Goal: Check status: Check status

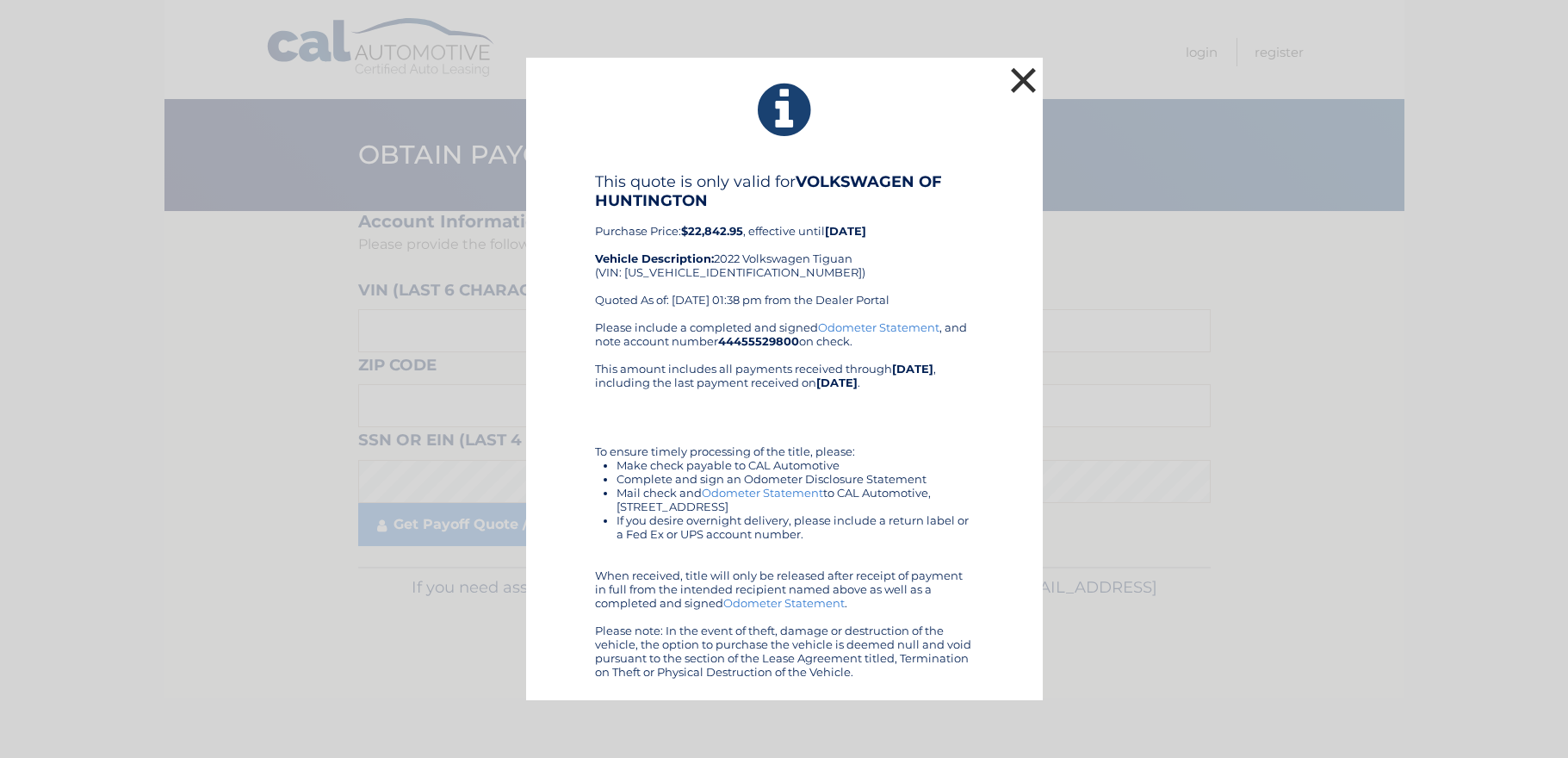
click at [1031, 83] on button "×" at bounding box center [1024, 80] width 35 height 35
click at [1026, 84] on button "×" at bounding box center [1024, 80] width 35 height 35
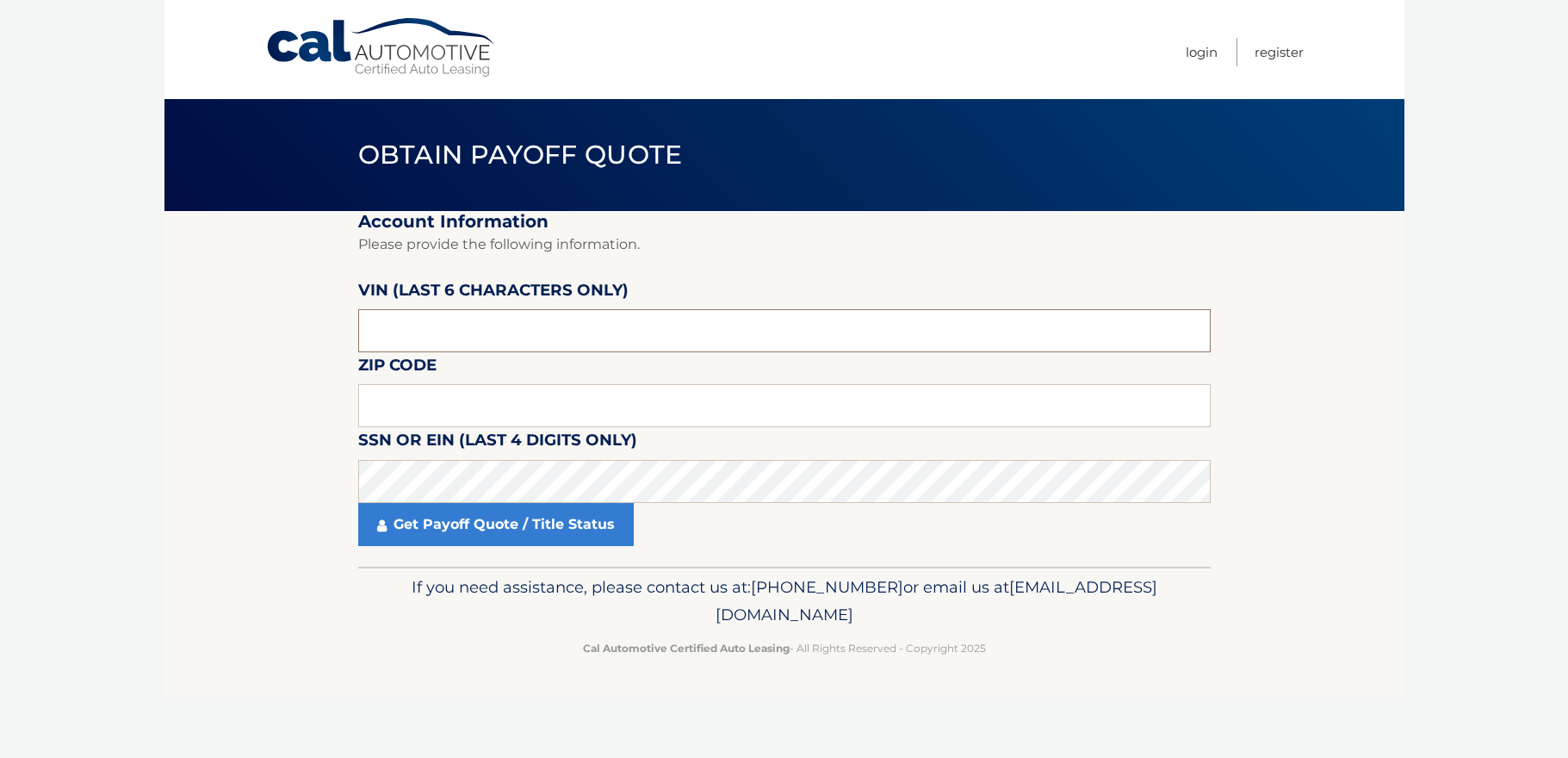
click at [430, 322] on input "text" at bounding box center [785, 330] width 852 height 43
type input "103249"
click at [392, 407] on input "text" at bounding box center [785, 406] width 852 height 43
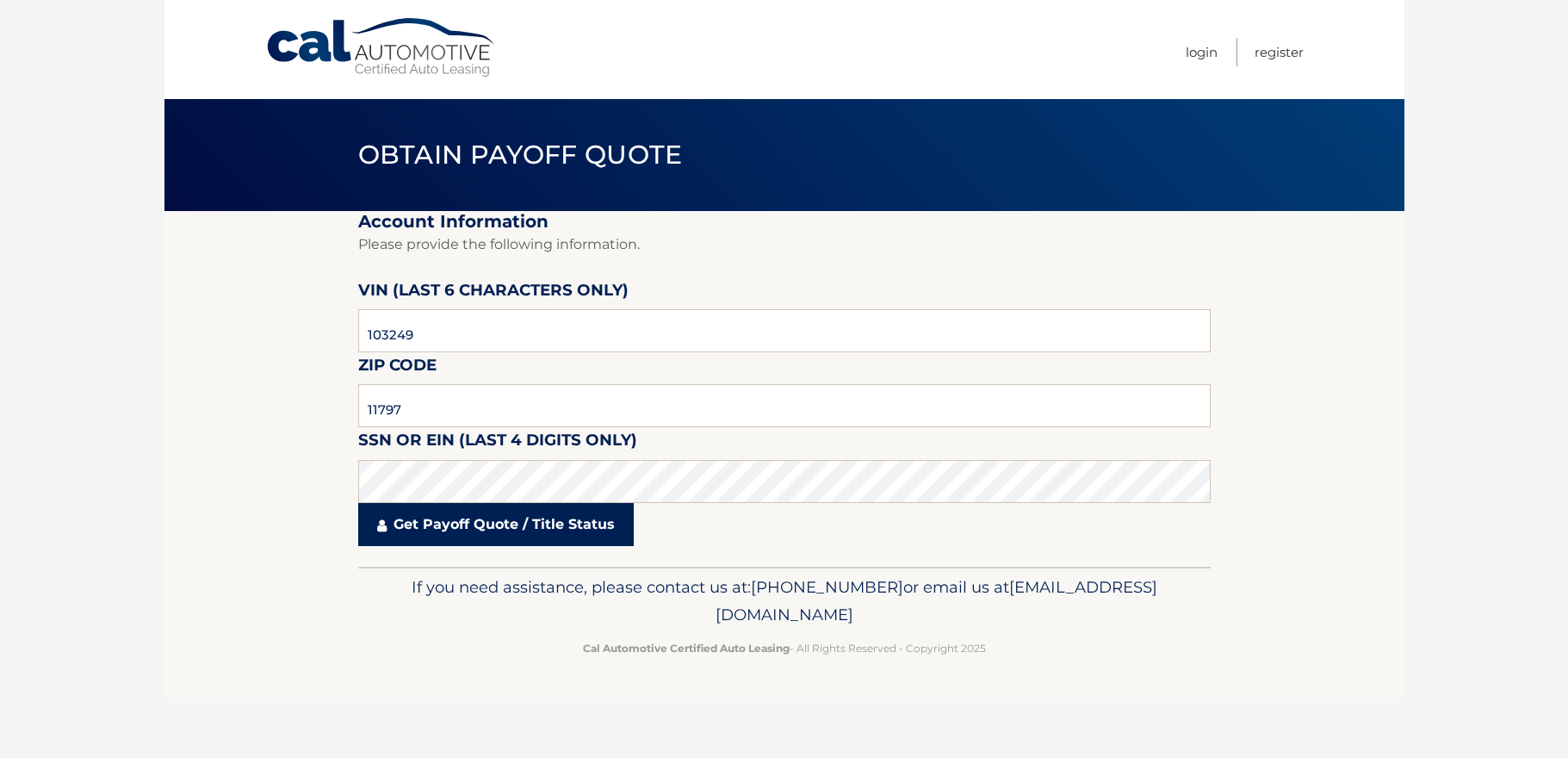
click at [487, 521] on link "Get Payoff Quote / Title Status" at bounding box center [496, 525] width 275 height 43
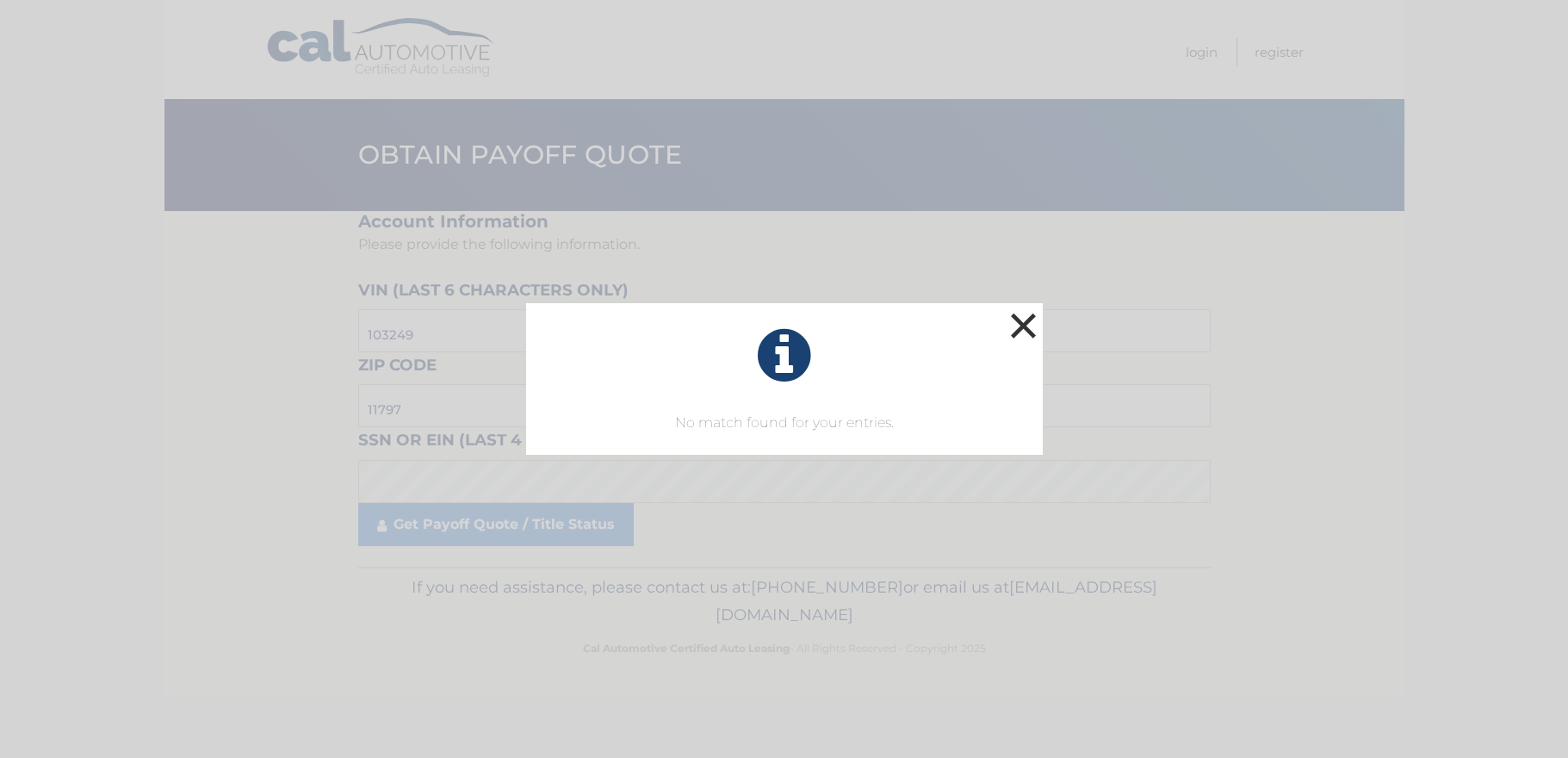
click at [1038, 329] on button "×" at bounding box center [1024, 325] width 35 height 35
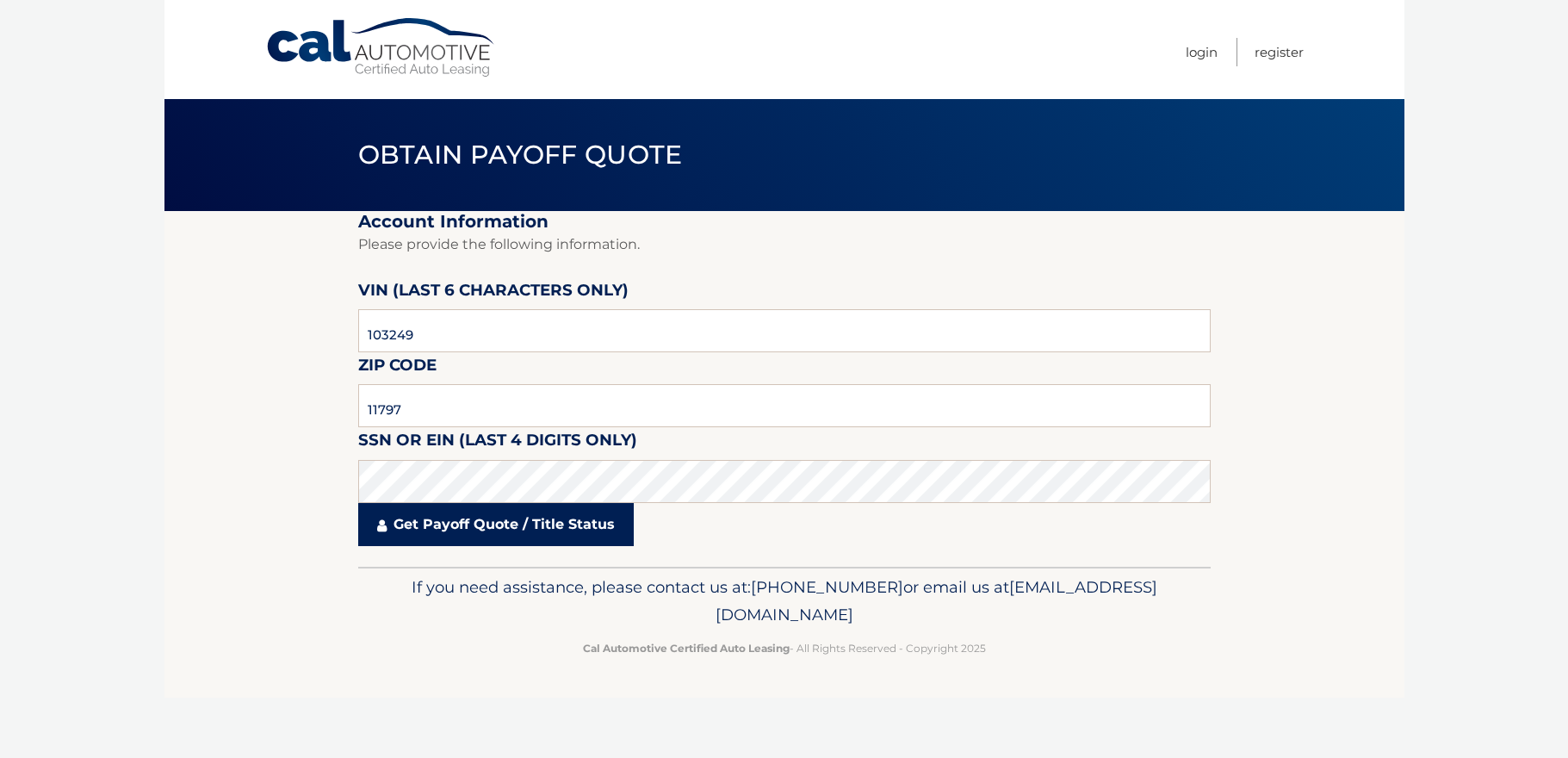
click at [455, 522] on link "Get Payoff Quote / Title Status" at bounding box center [496, 525] width 275 height 43
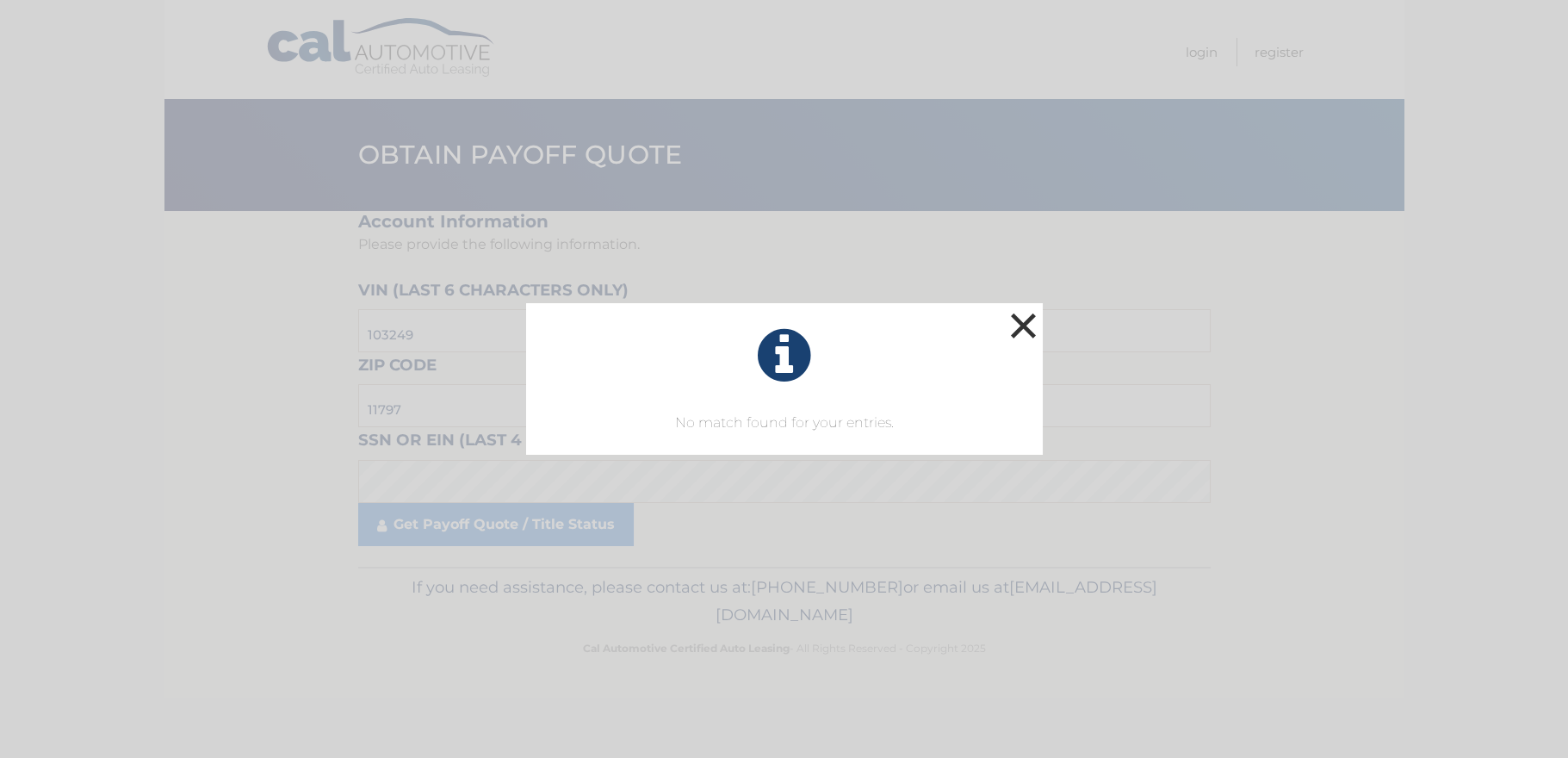
click at [1026, 323] on button "×" at bounding box center [1024, 325] width 35 height 35
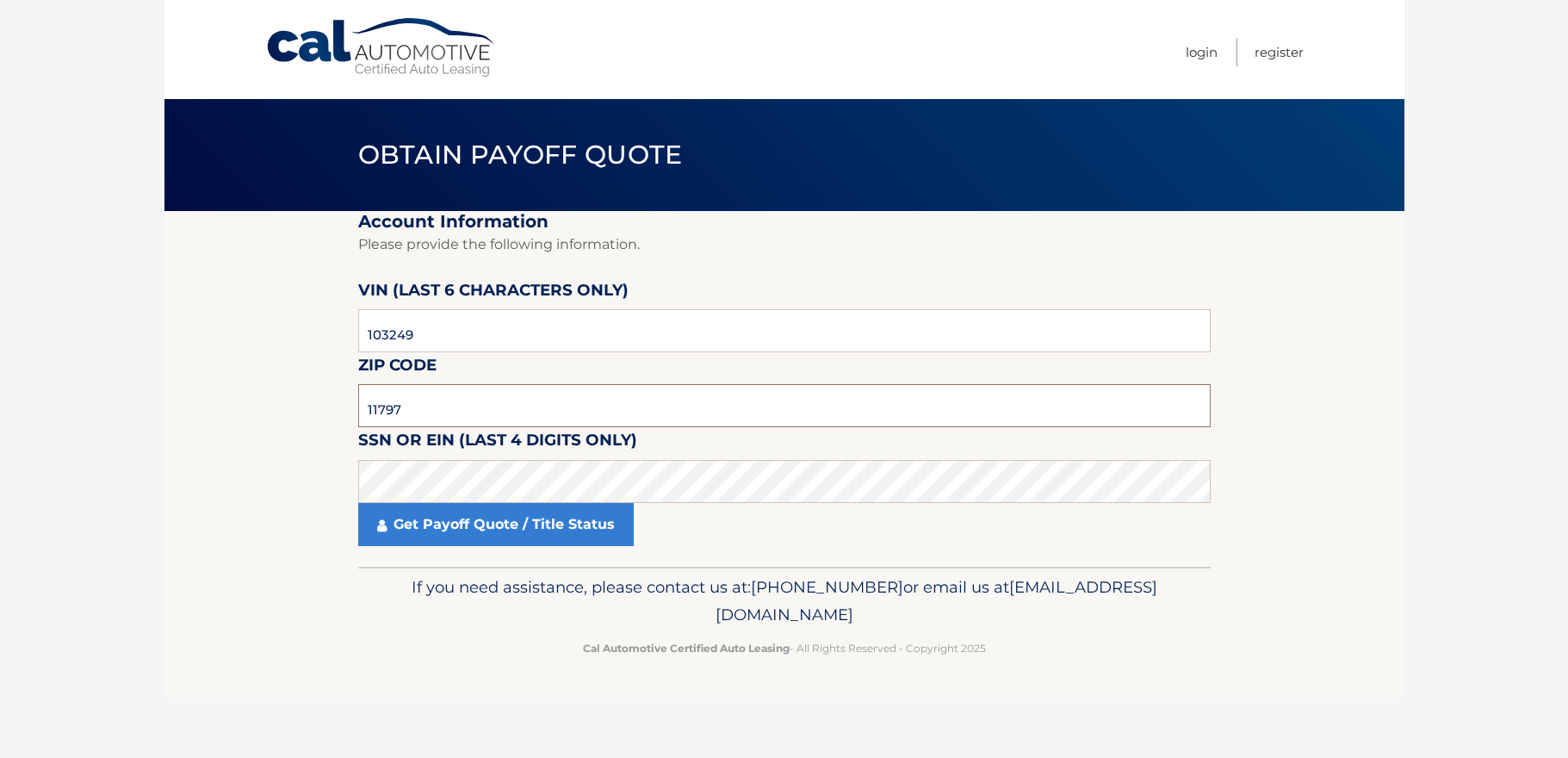
drag, startPoint x: 380, startPoint y: 411, endPoint x: 446, endPoint y: 403, distance: 66.5
click at [446, 403] on input "11797" at bounding box center [785, 406] width 852 height 43
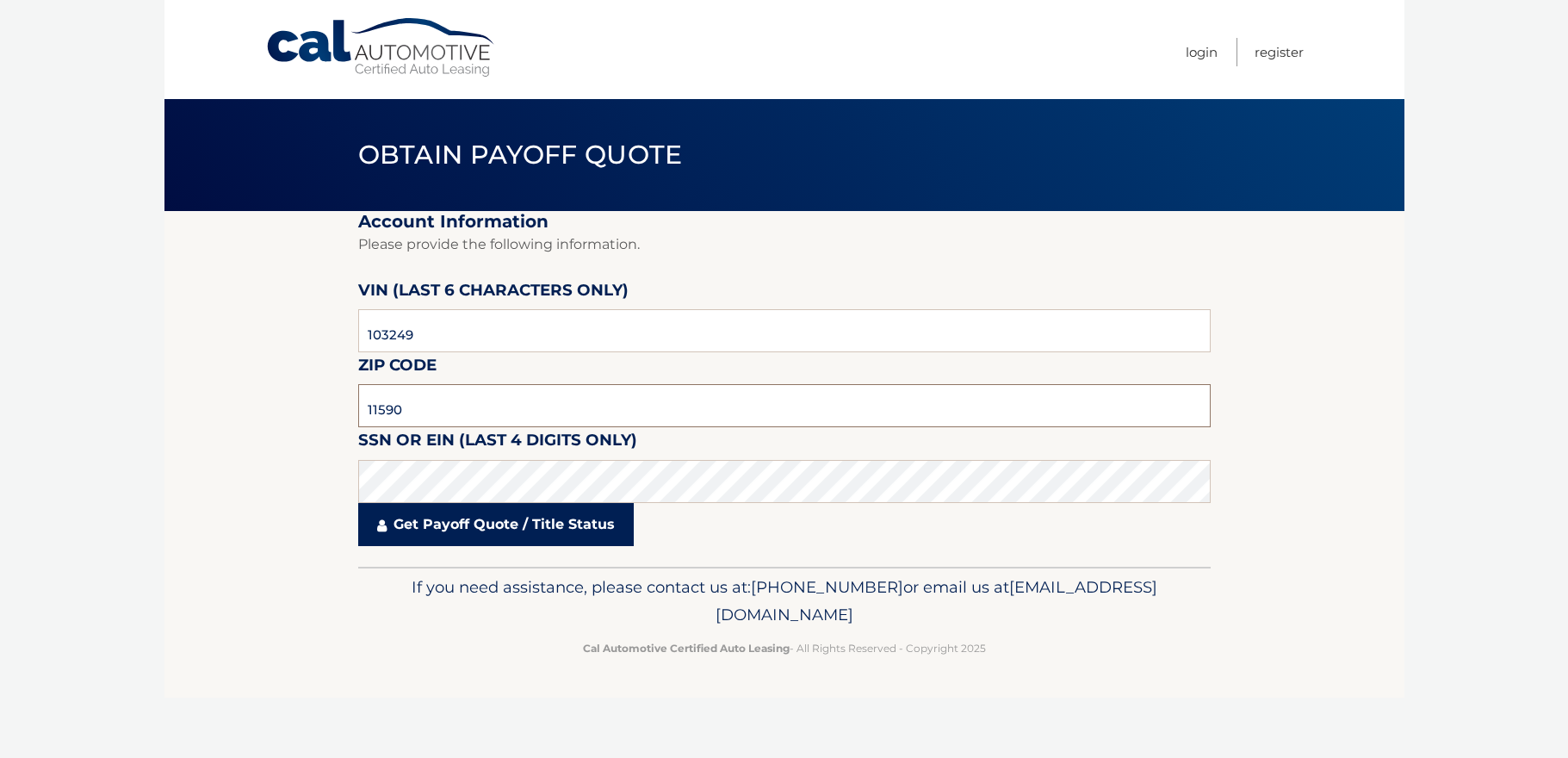
type input "11590"
click at [501, 526] on link "Get Payoff Quote / Title Status" at bounding box center [496, 525] width 275 height 43
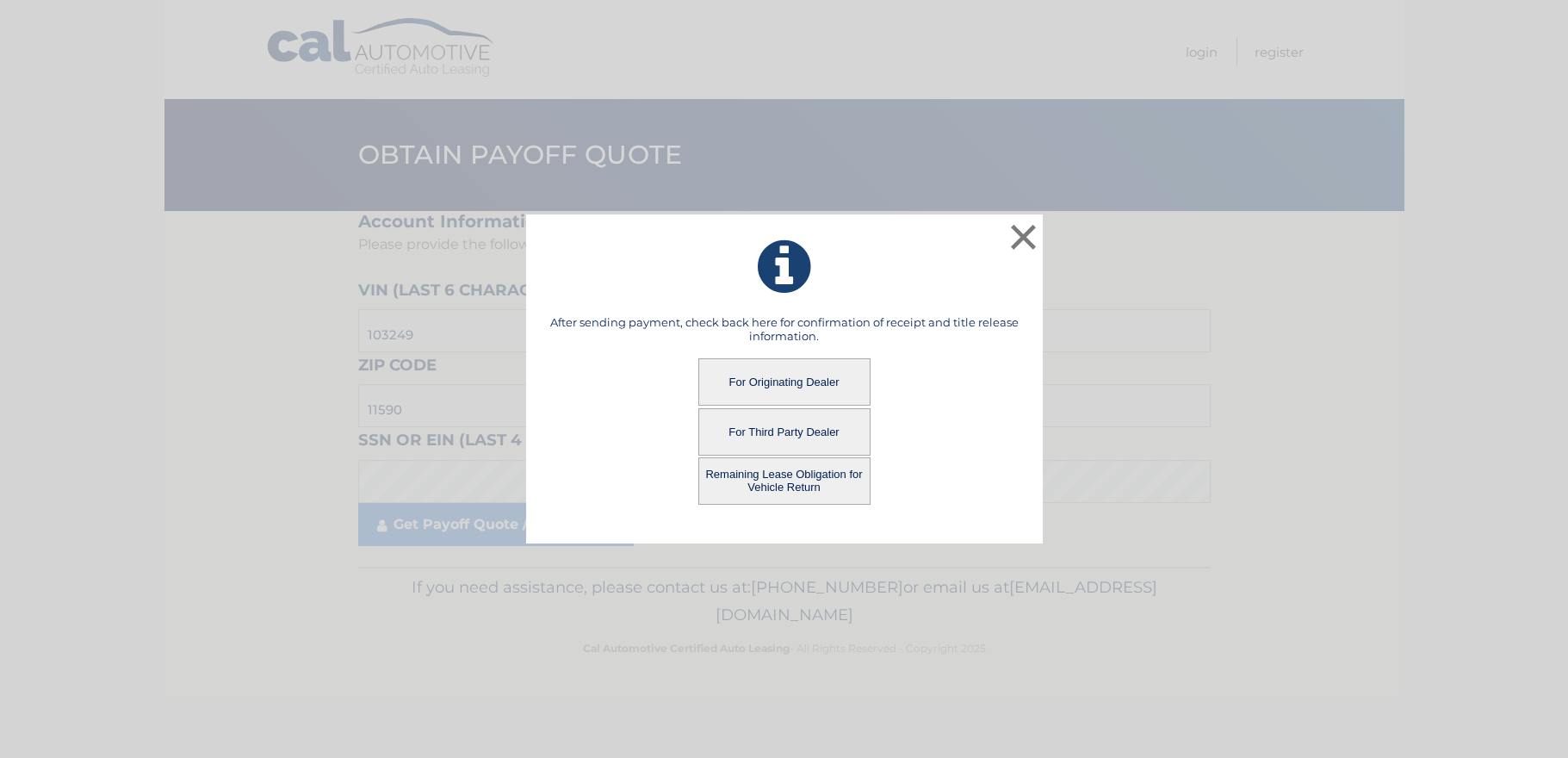
click at [819, 377] on button "For Originating Dealer" at bounding box center [785, 382] width 172 height 47
click at [756, 393] on button "For Originating Dealer" at bounding box center [785, 382] width 172 height 47
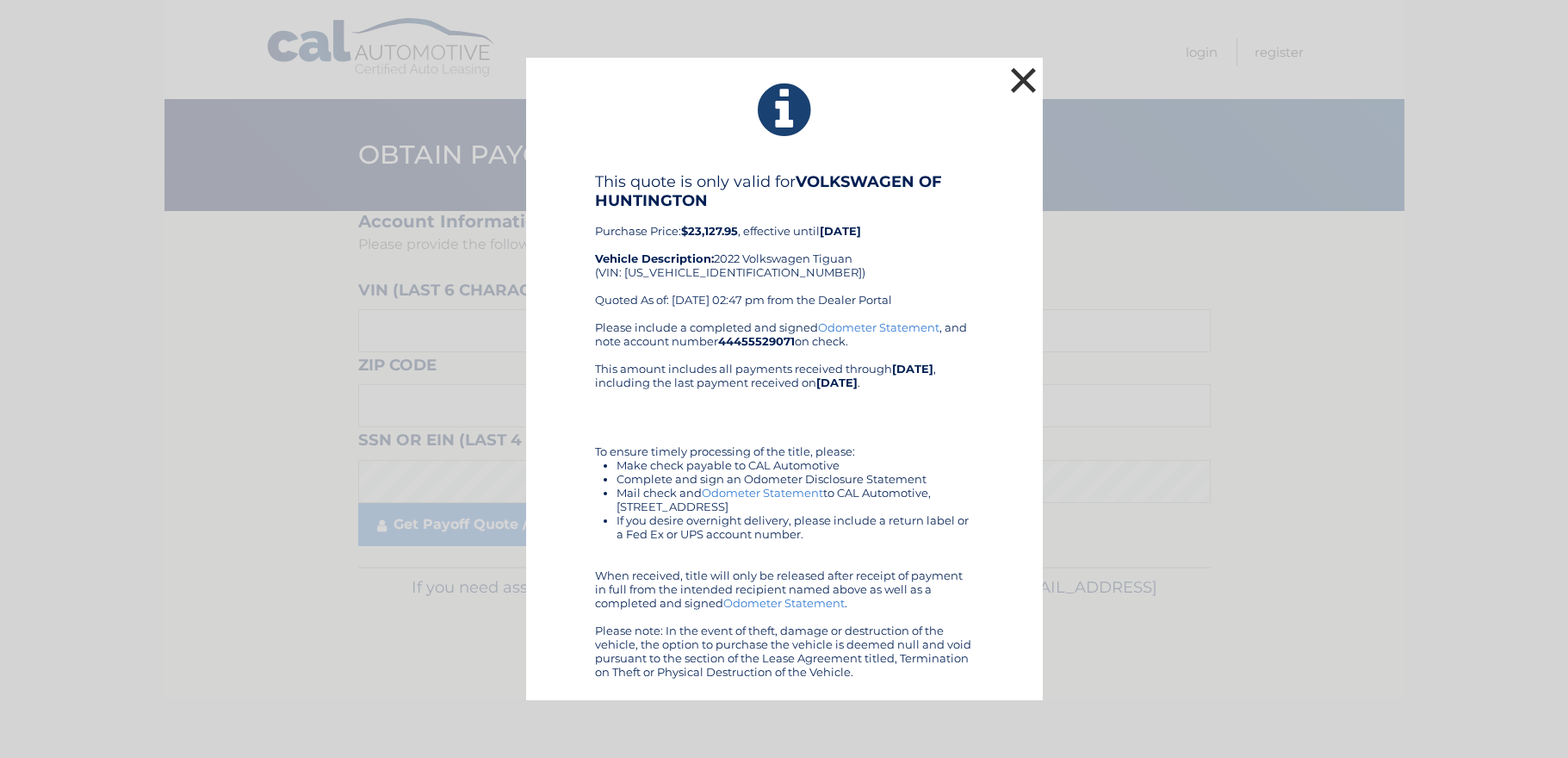
click at [1021, 85] on button "×" at bounding box center [1024, 80] width 35 height 35
